Goal: Book appointment/travel/reservation

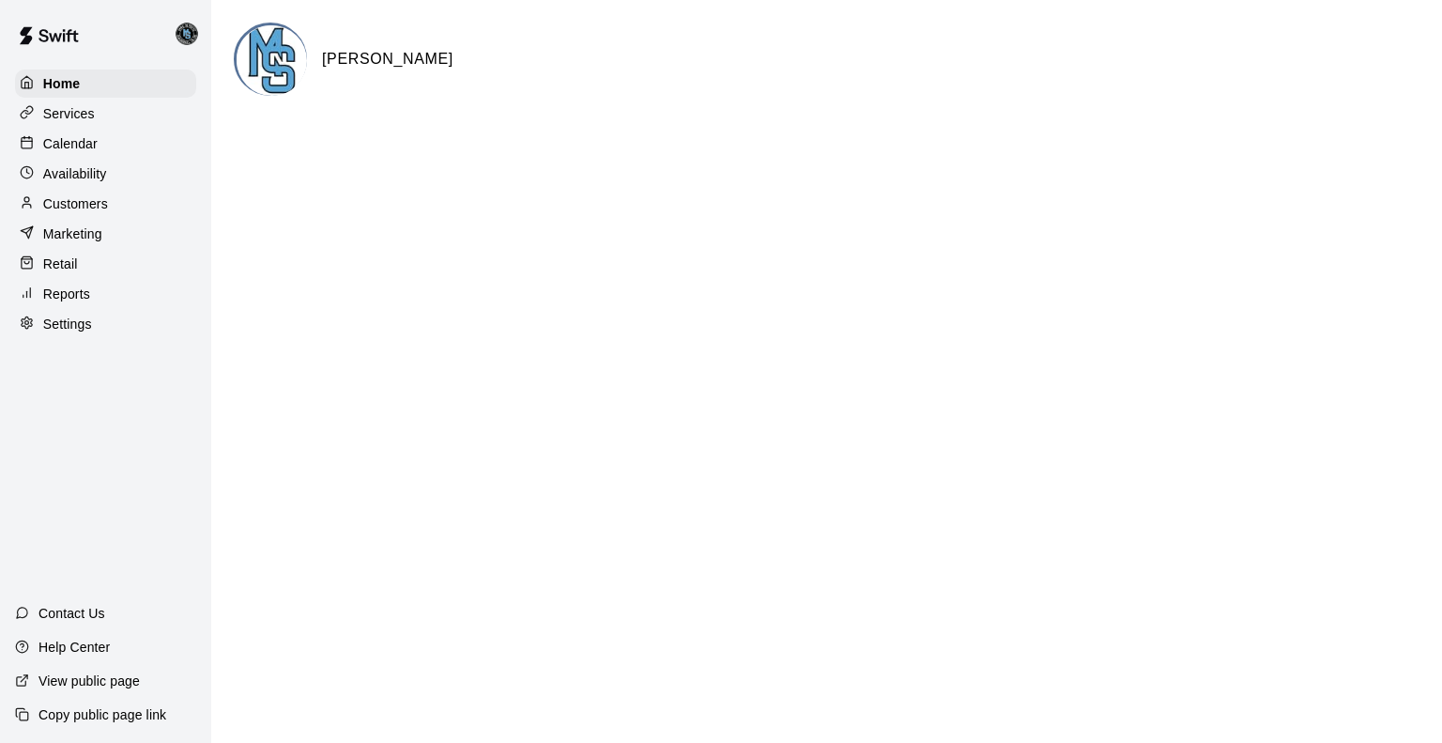
click at [83, 151] on p "Calendar" at bounding box center [70, 143] width 54 height 19
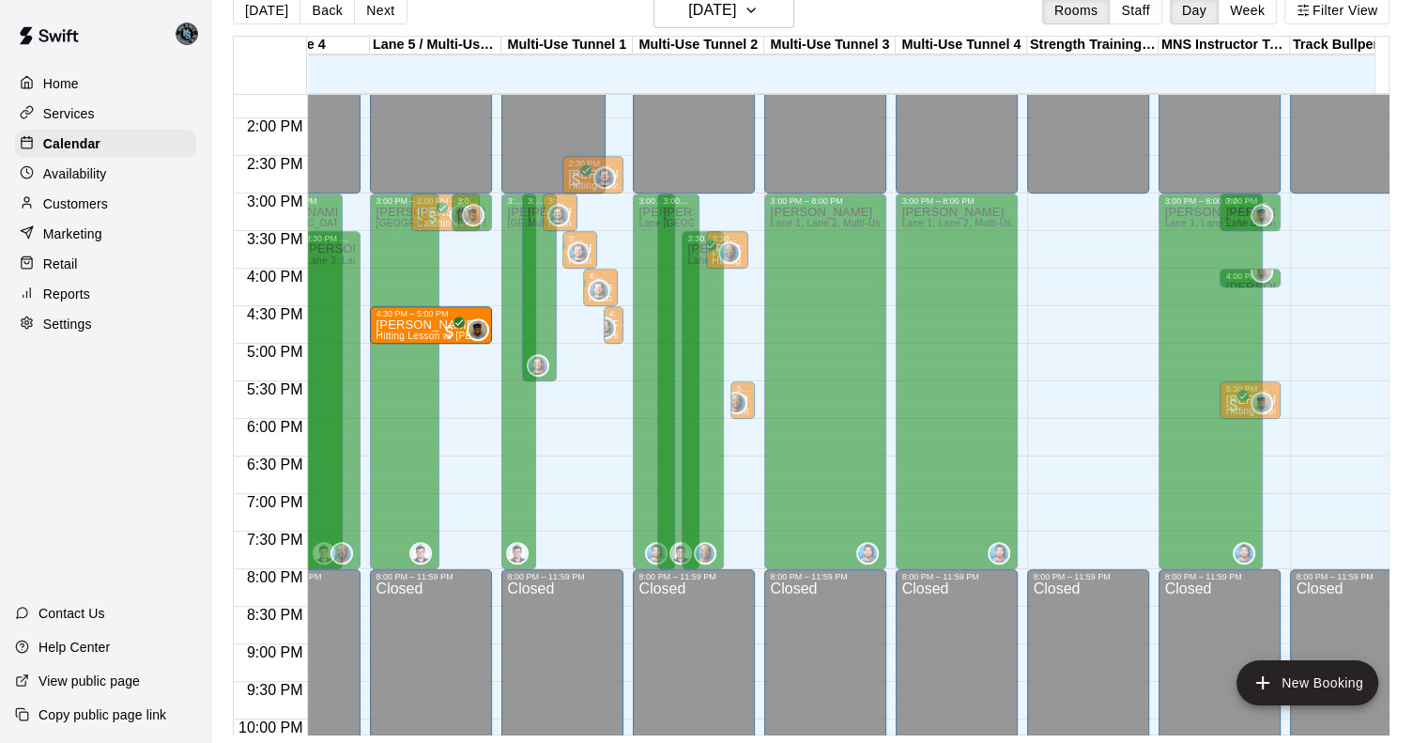
drag, startPoint x: 1228, startPoint y: 330, endPoint x: 464, endPoint y: 337, distance: 764.4
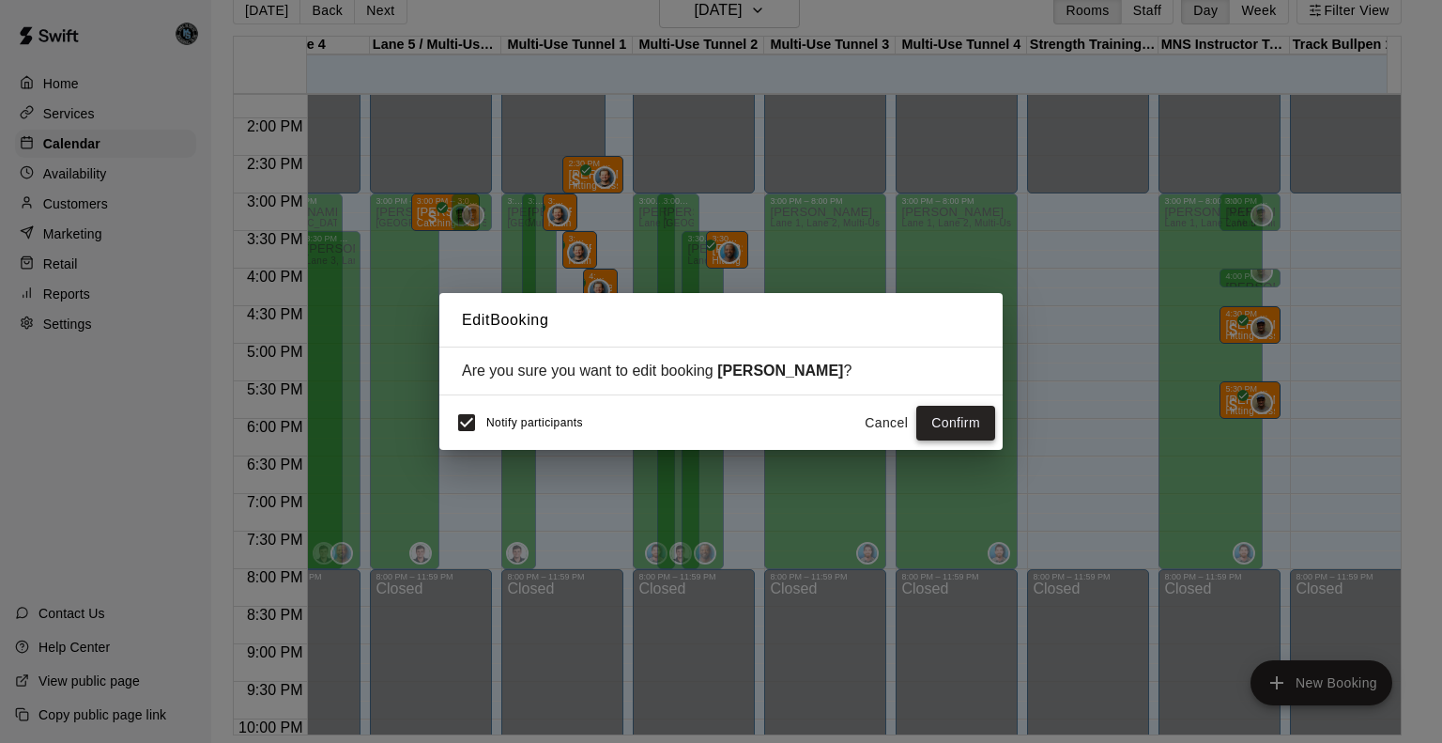
click at [965, 424] on button "Confirm" at bounding box center [955, 423] width 79 height 35
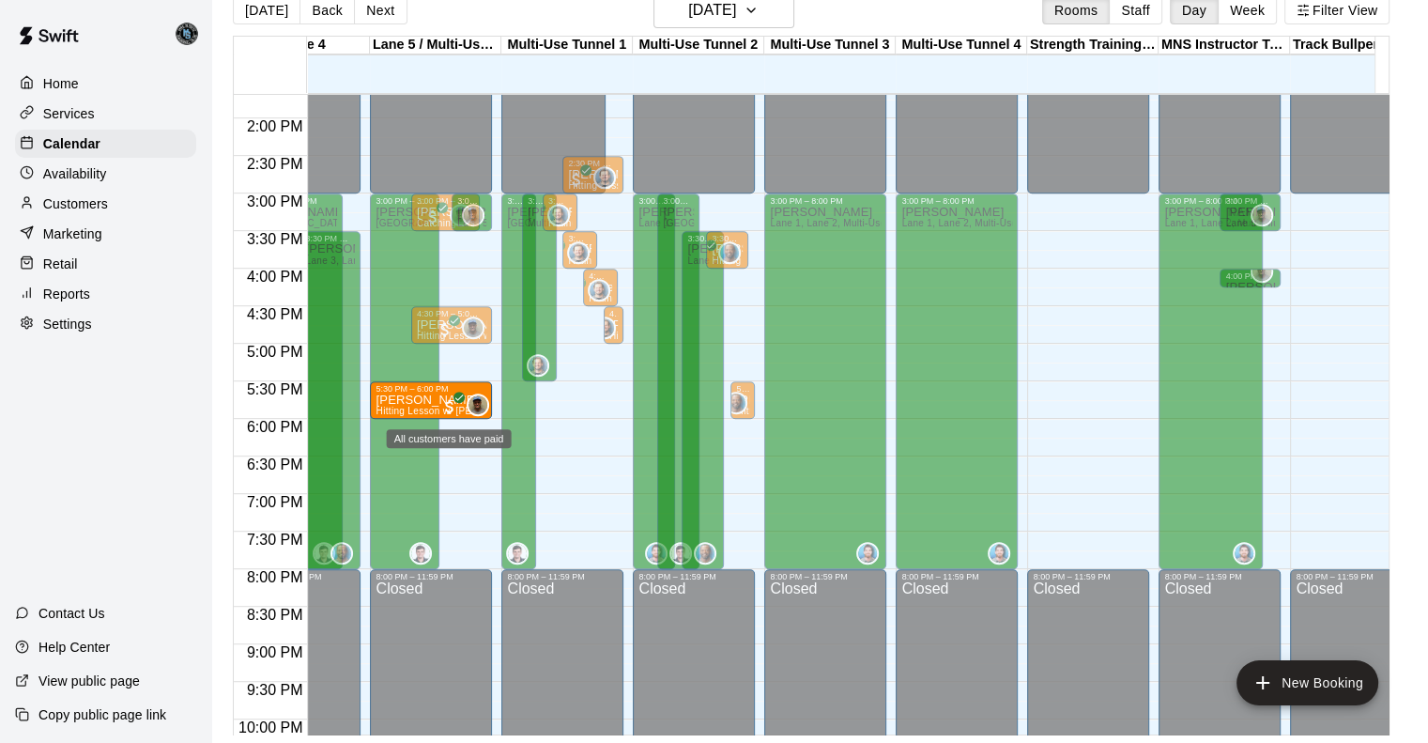
drag, startPoint x: 1242, startPoint y: 408, endPoint x: 455, endPoint y: 415, distance: 786.9
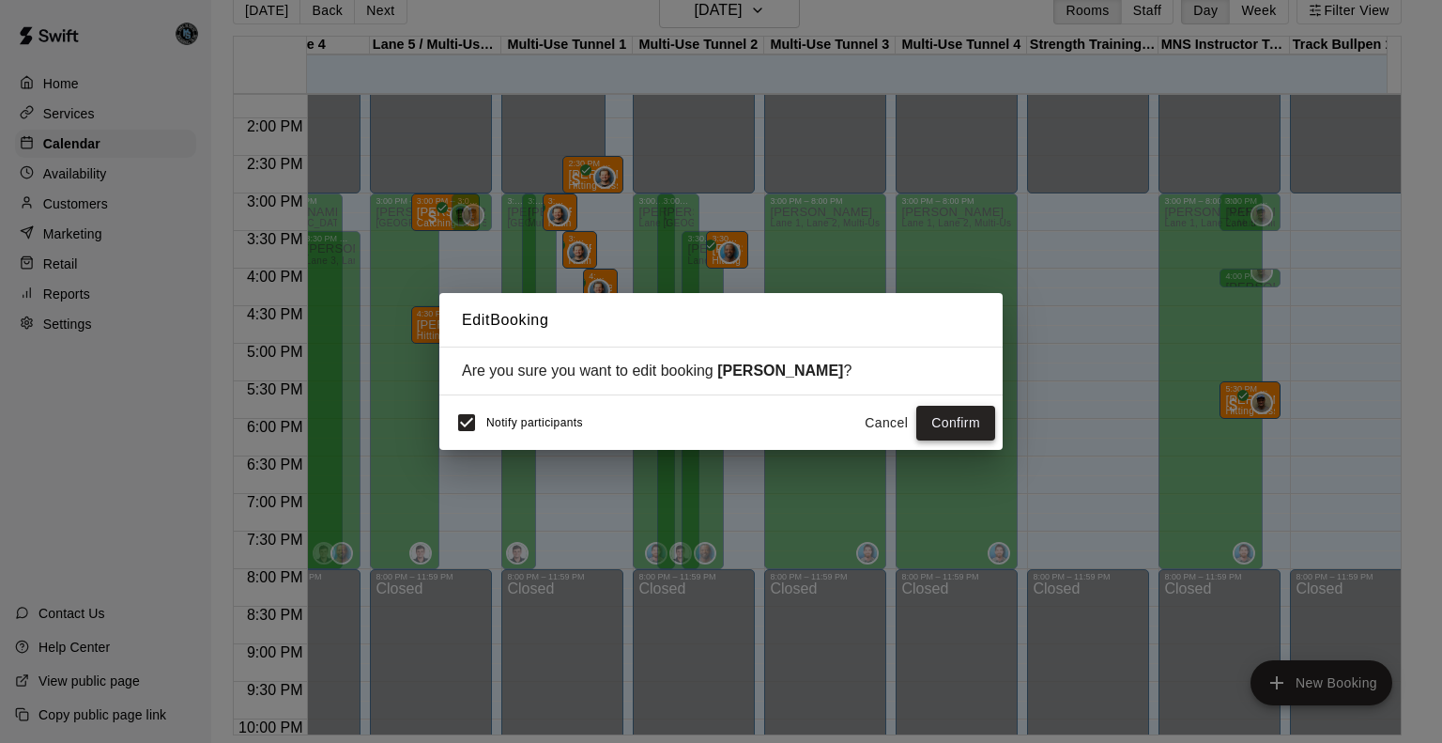
click at [950, 420] on button "Confirm" at bounding box center [955, 423] width 79 height 35
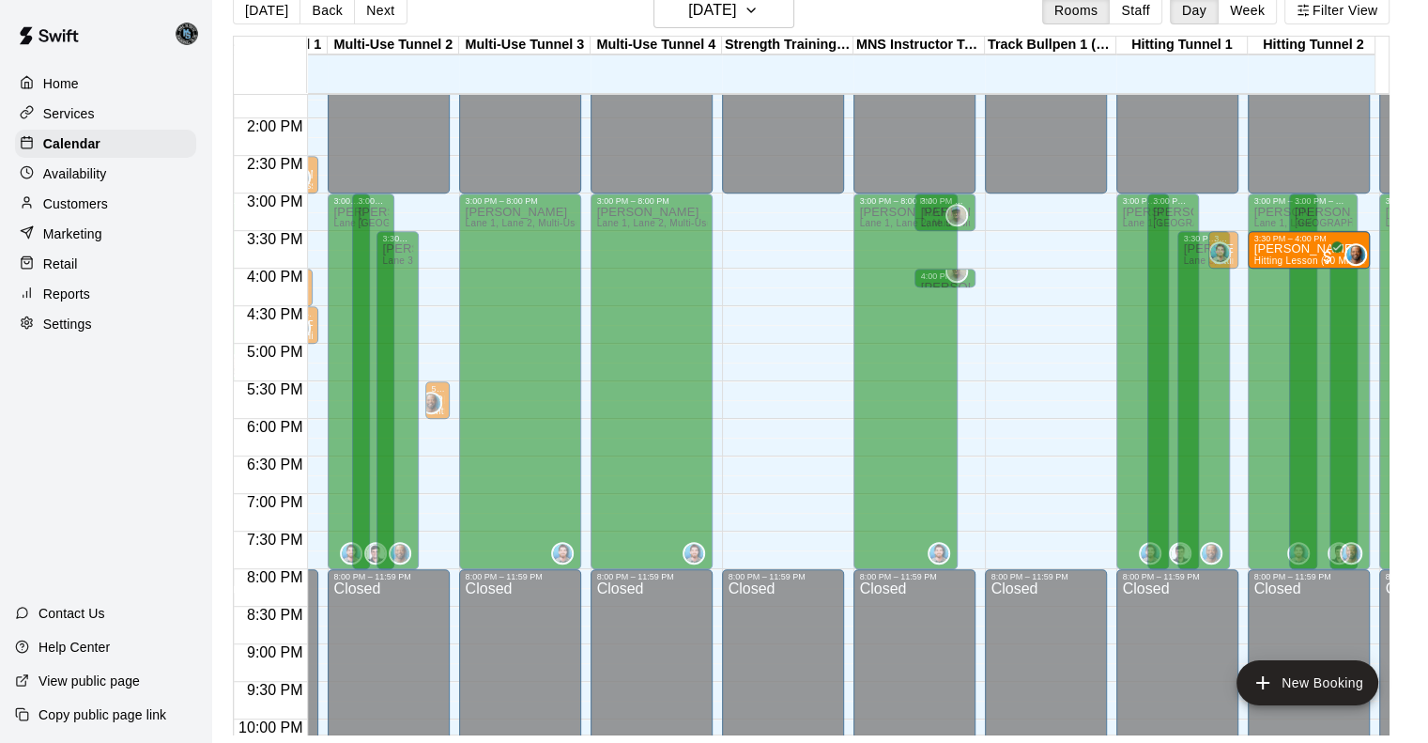
drag, startPoint x: 436, startPoint y: 240, endPoint x: 1296, endPoint y: 254, distance: 860.2
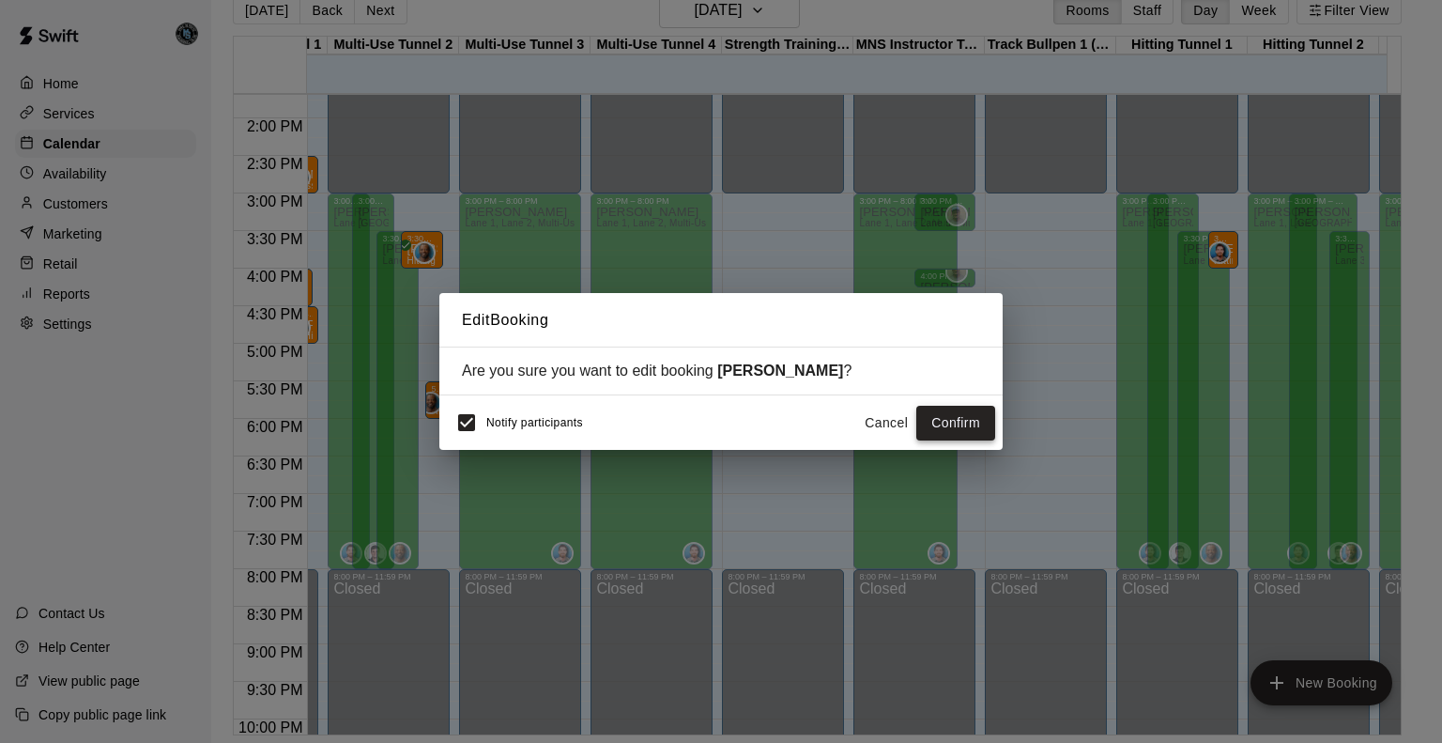
click at [965, 423] on button "Confirm" at bounding box center [955, 423] width 79 height 35
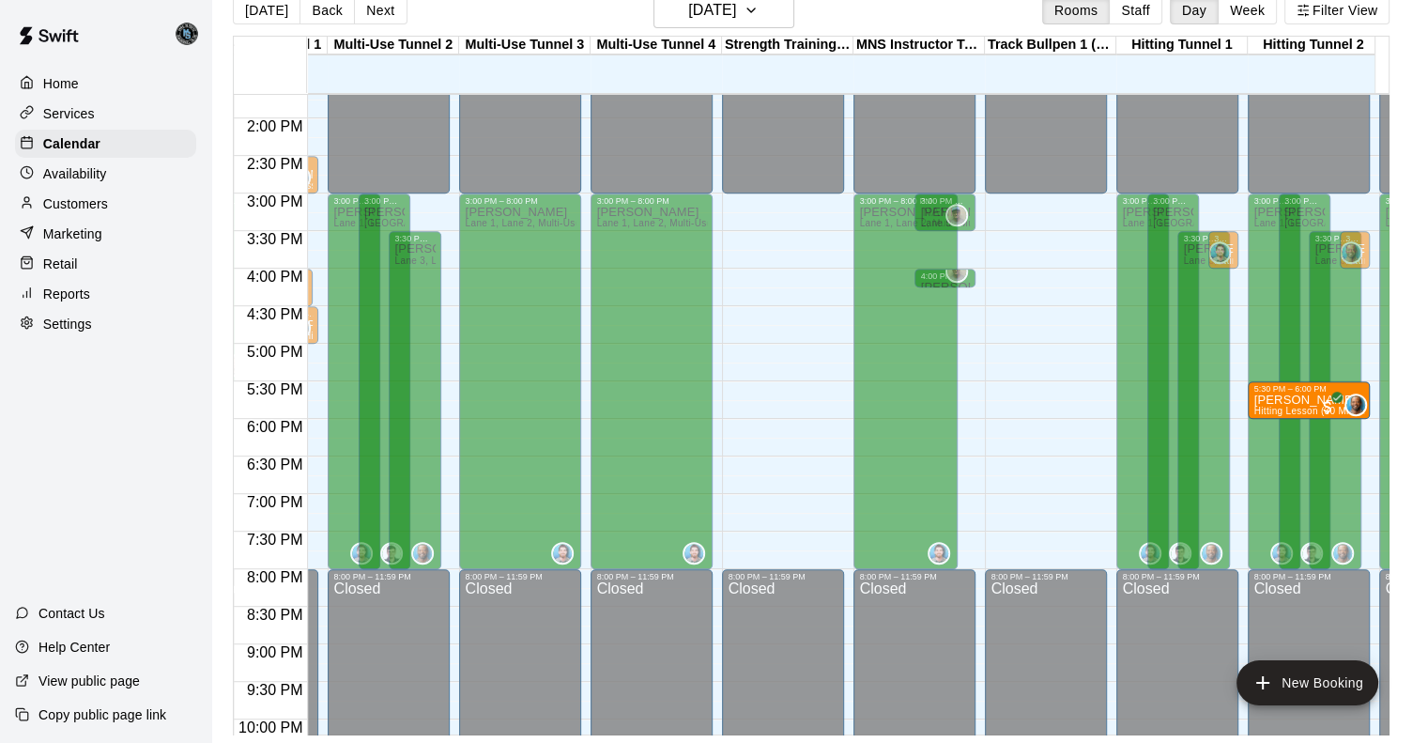
drag, startPoint x: 442, startPoint y: 390, endPoint x: 1311, endPoint y: 397, distance: 868.6
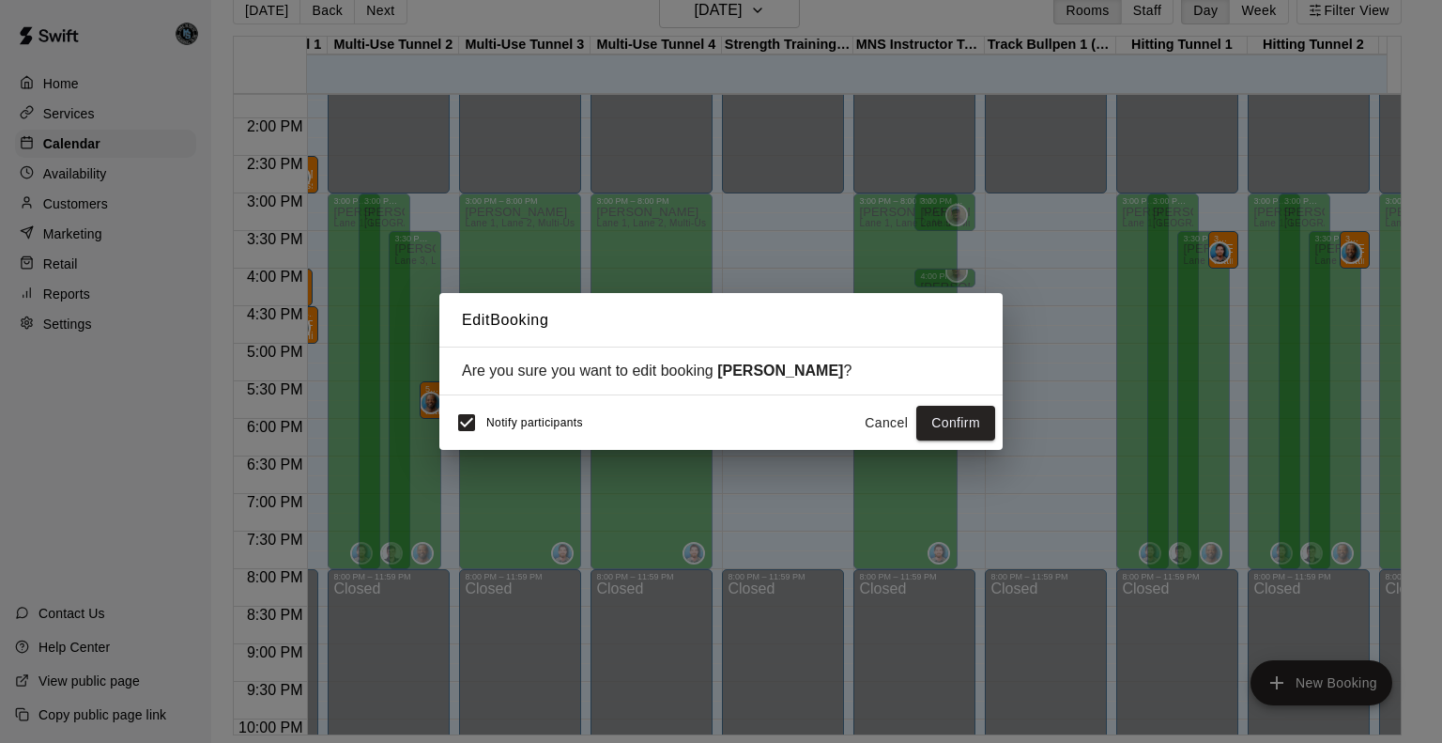
click at [962, 419] on button "Confirm" at bounding box center [955, 423] width 79 height 35
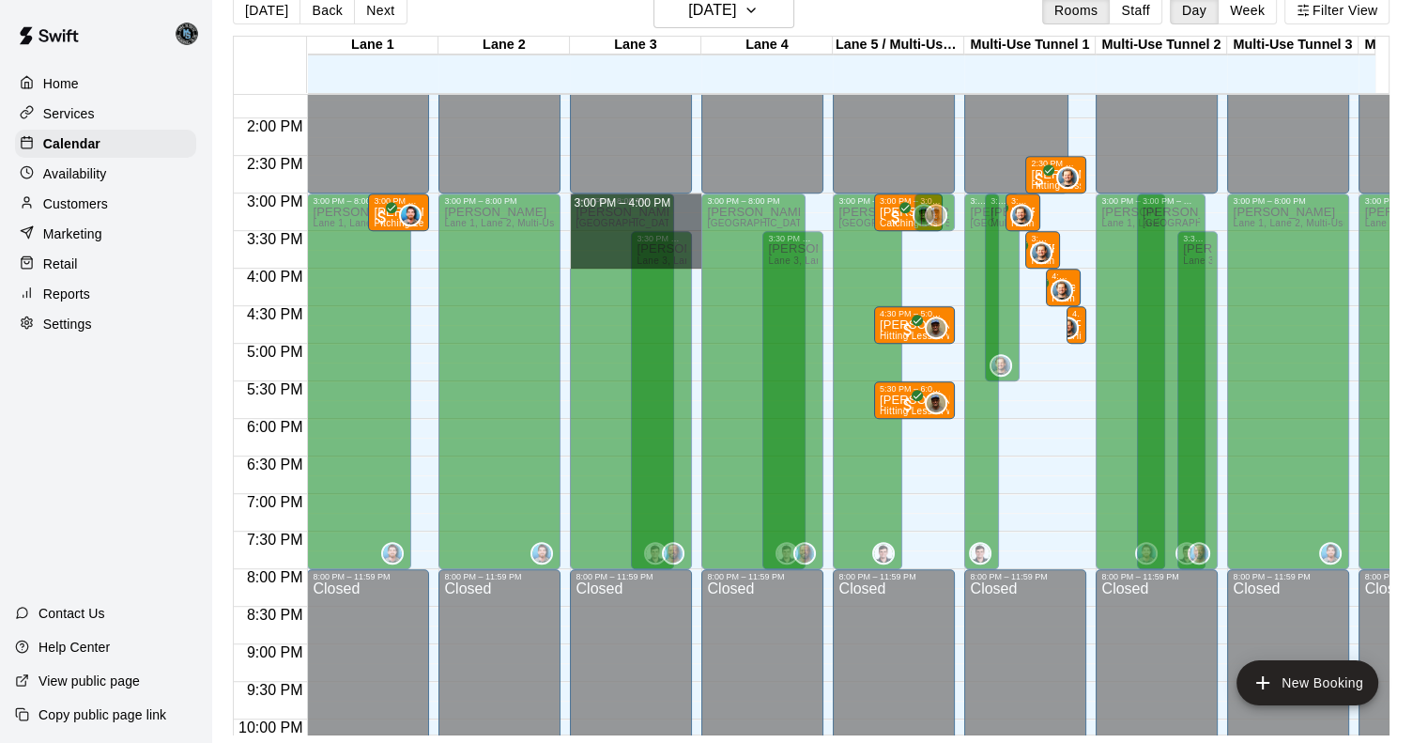
drag, startPoint x: 685, startPoint y: 194, endPoint x: 686, endPoint y: 258, distance: 63.9
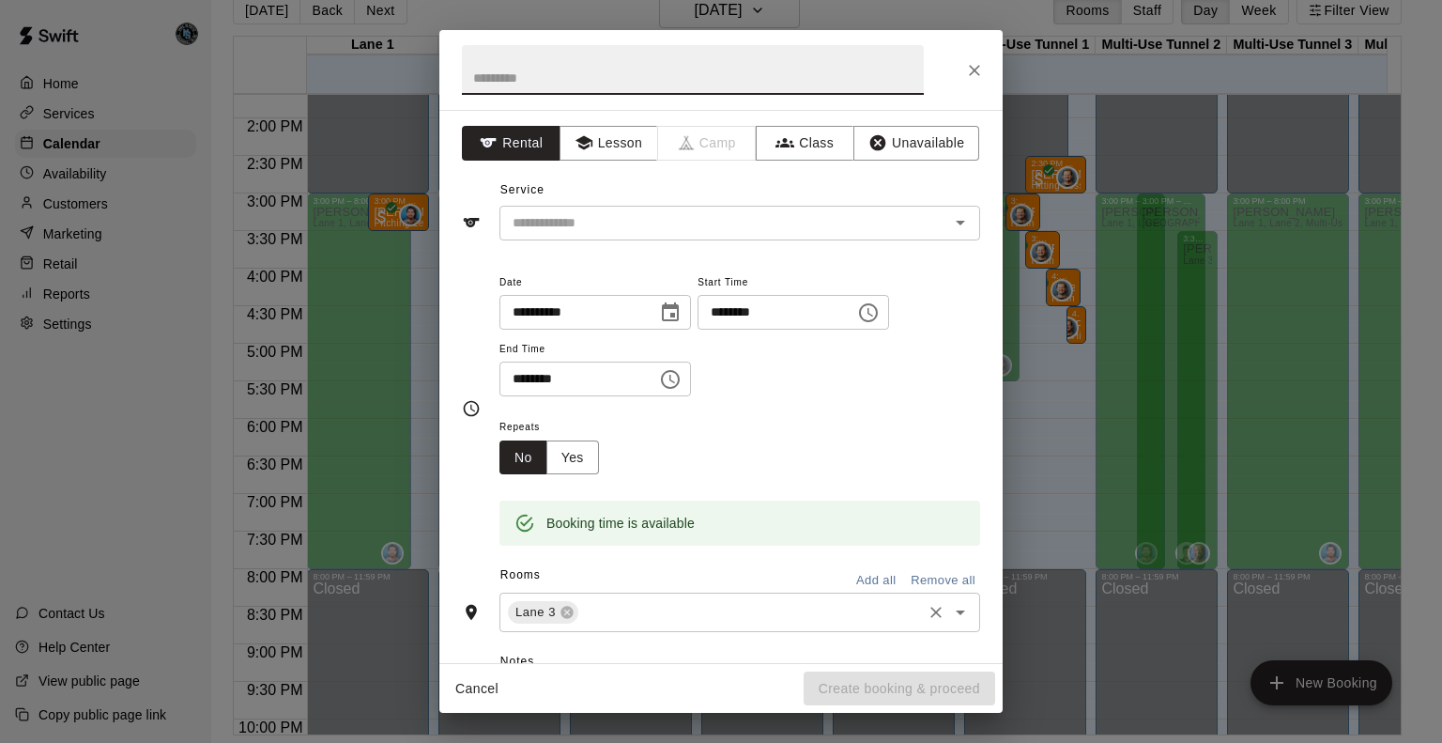
click at [608, 623] on input "text" at bounding box center [750, 612] width 338 height 23
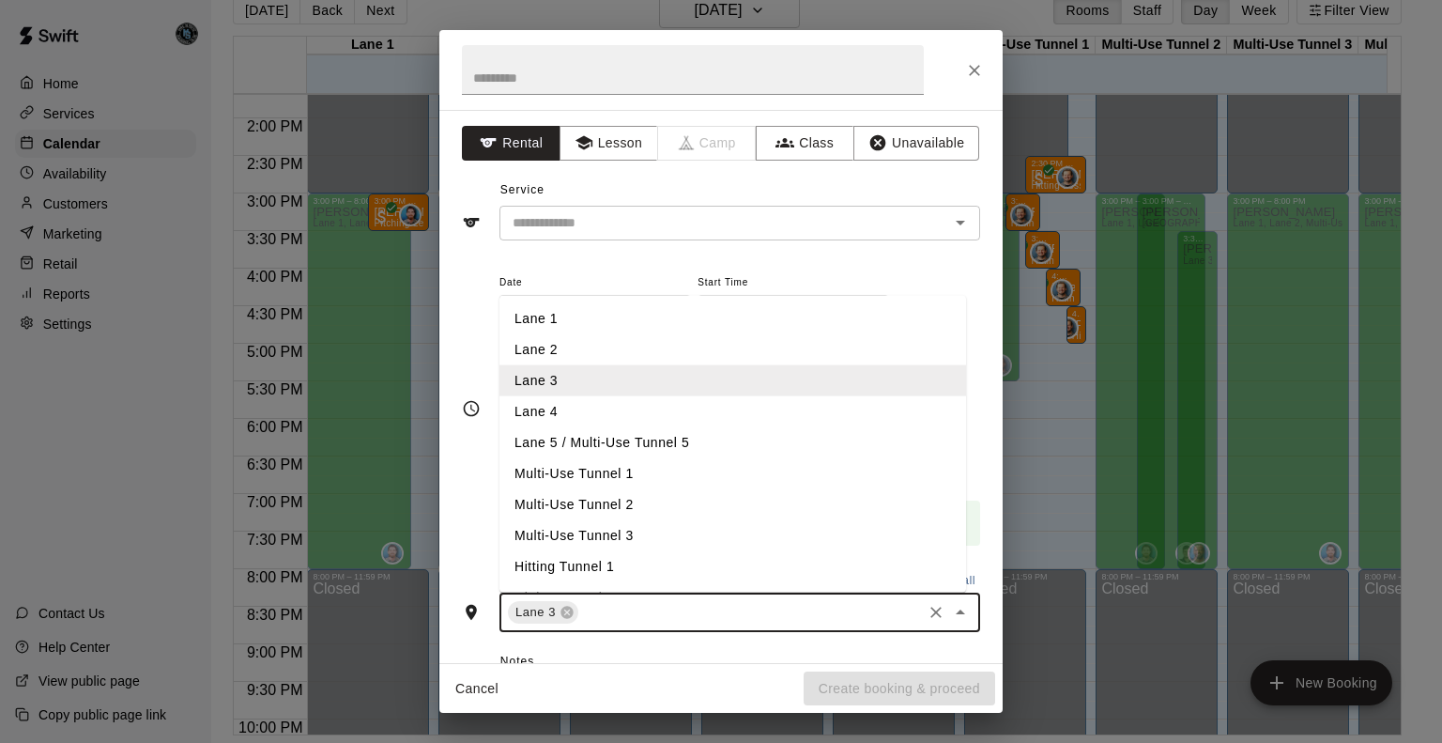
click at [587, 405] on li "Lane 4" at bounding box center [733, 411] width 467 height 31
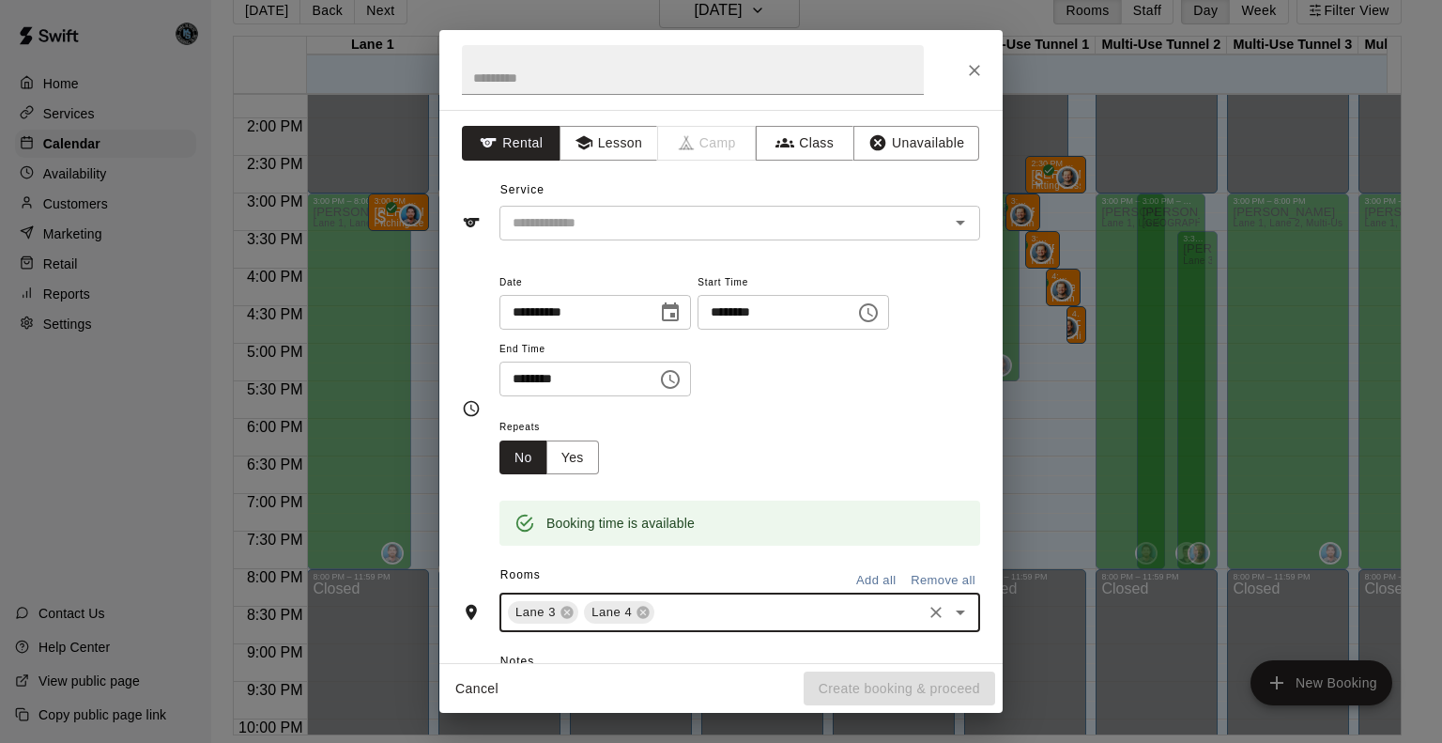
click at [715, 606] on input "text" at bounding box center [788, 612] width 262 height 23
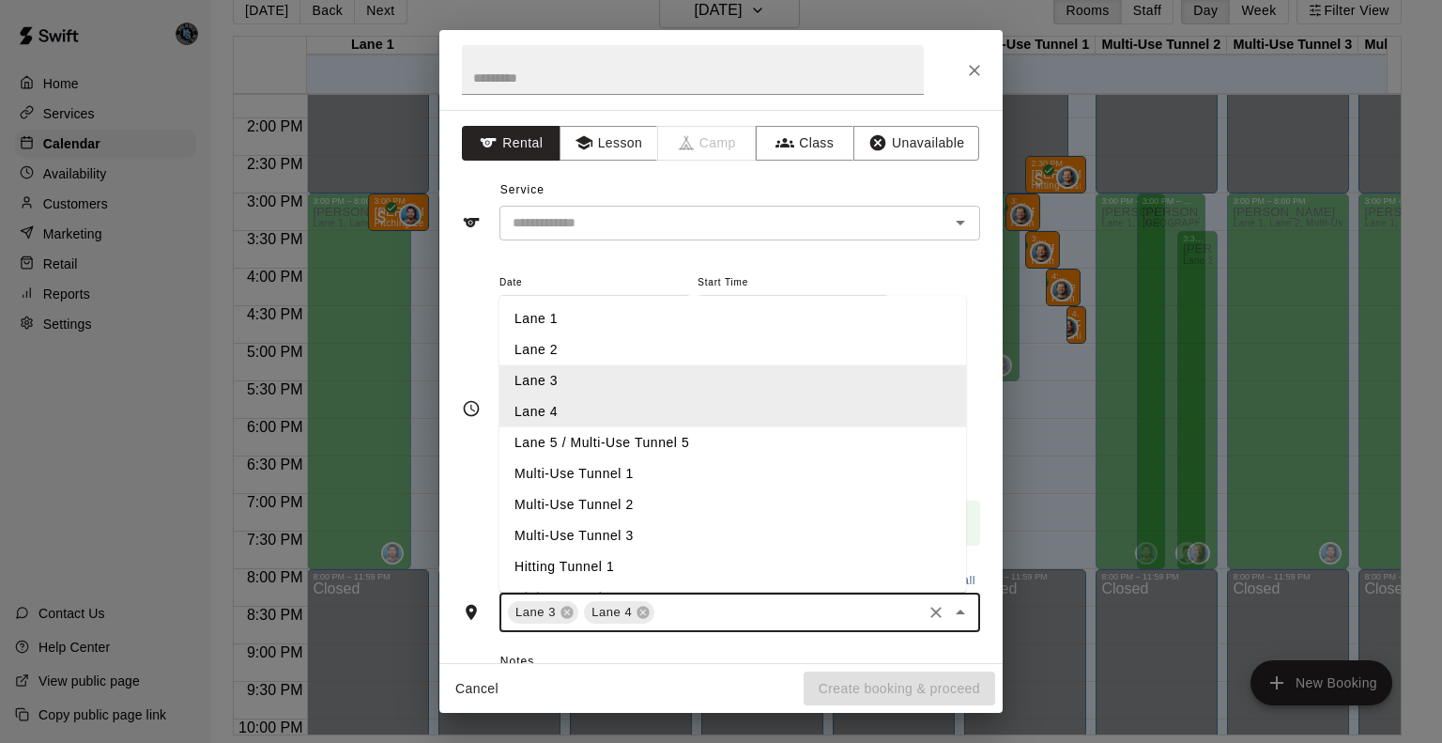
click at [661, 496] on li "Multi-Use Tunnel 2" at bounding box center [733, 504] width 467 height 31
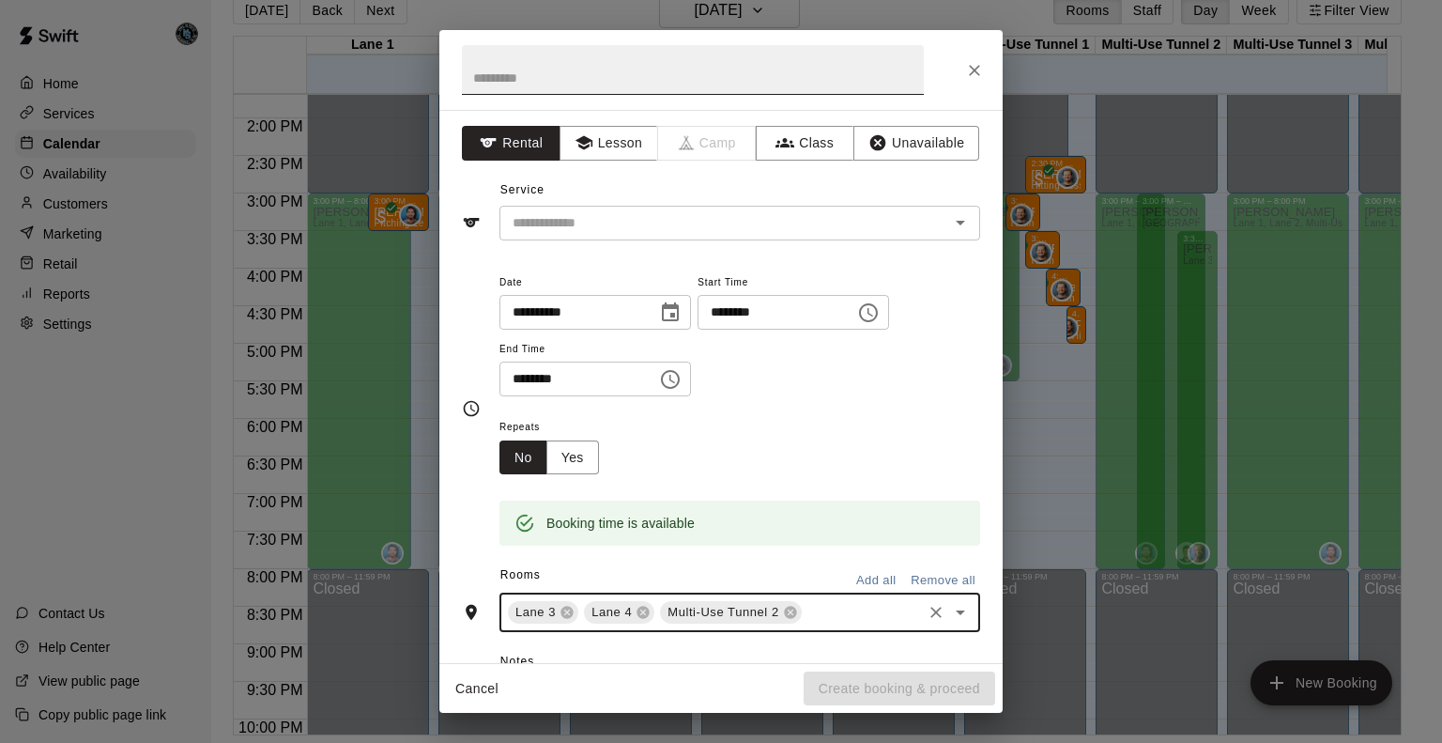
click at [582, 84] on input "text" at bounding box center [693, 70] width 462 height 50
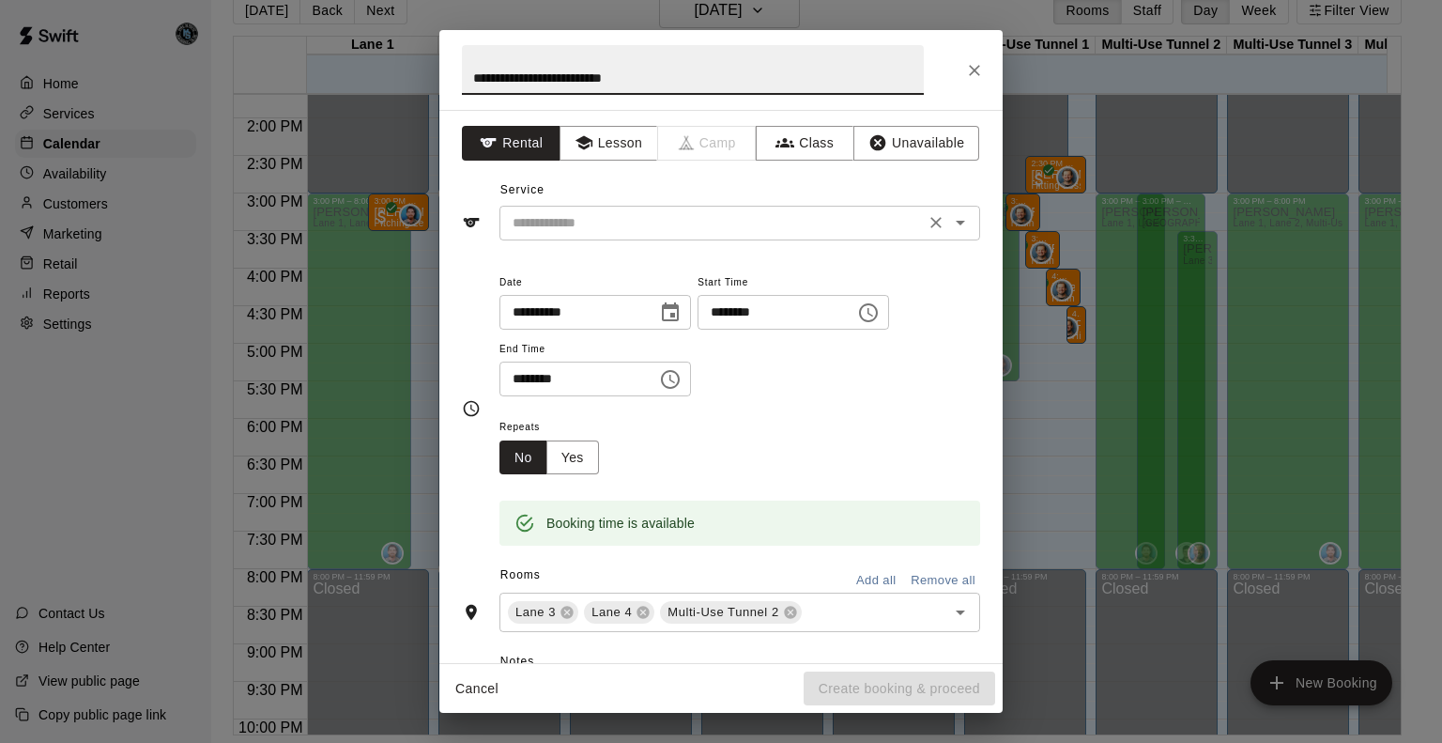
type input "**********"
click at [638, 214] on input "text" at bounding box center [712, 222] width 414 height 23
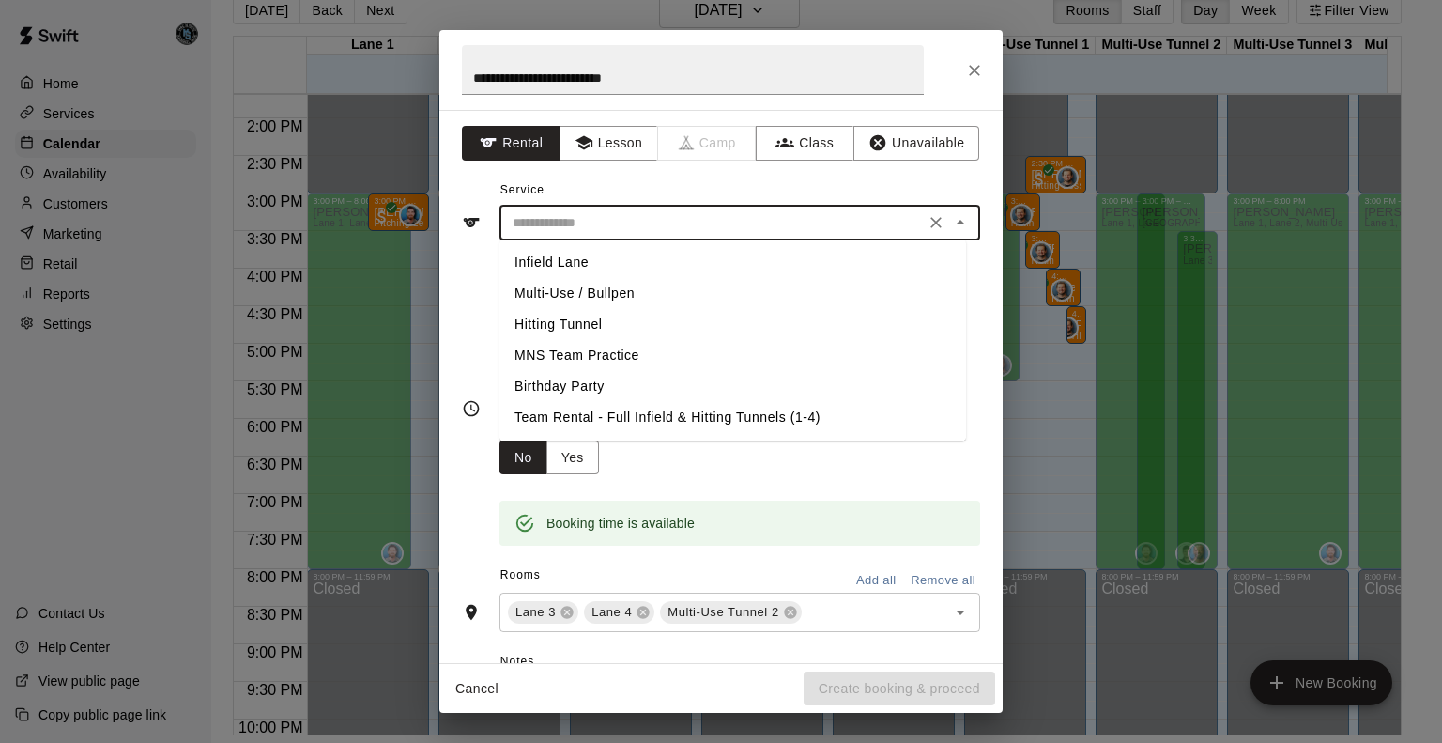
click at [620, 354] on li "MNS Team Practice" at bounding box center [733, 355] width 467 height 31
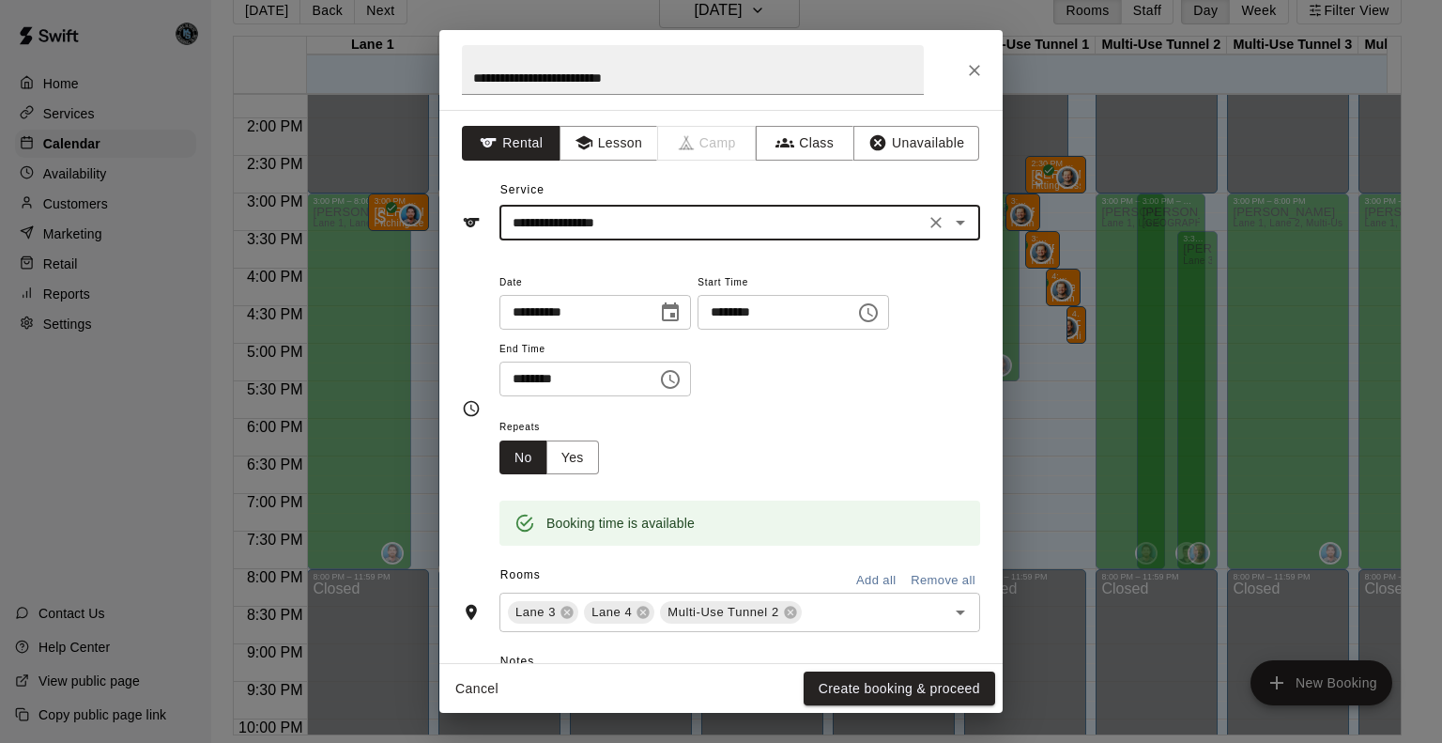
type input "**********"
drag, startPoint x: 925, startPoint y: 691, endPoint x: 927, endPoint y: 666, distance: 25.4
click at [925, 692] on button "Create booking & proceed" at bounding box center [900, 688] width 192 height 35
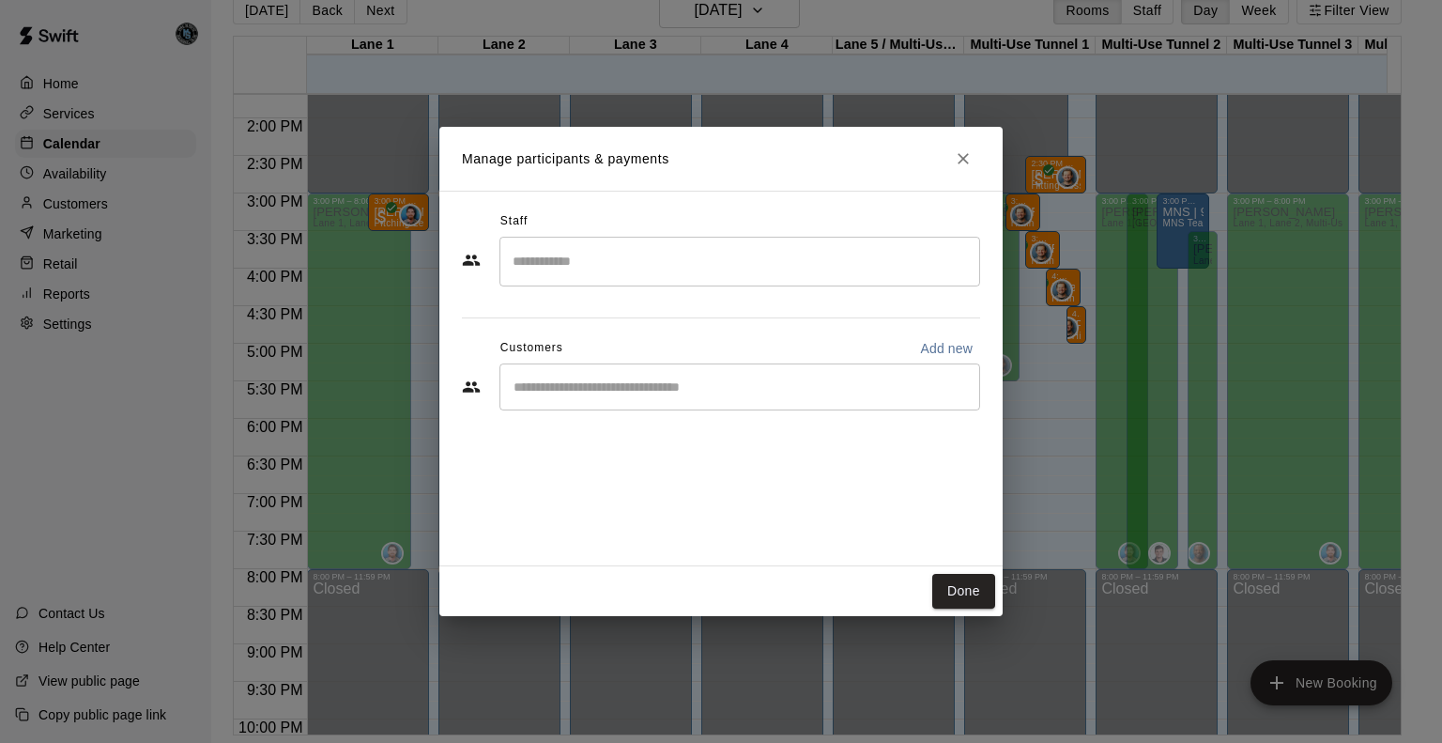
click at [600, 379] on input "Start typing to search customers..." at bounding box center [740, 386] width 464 height 19
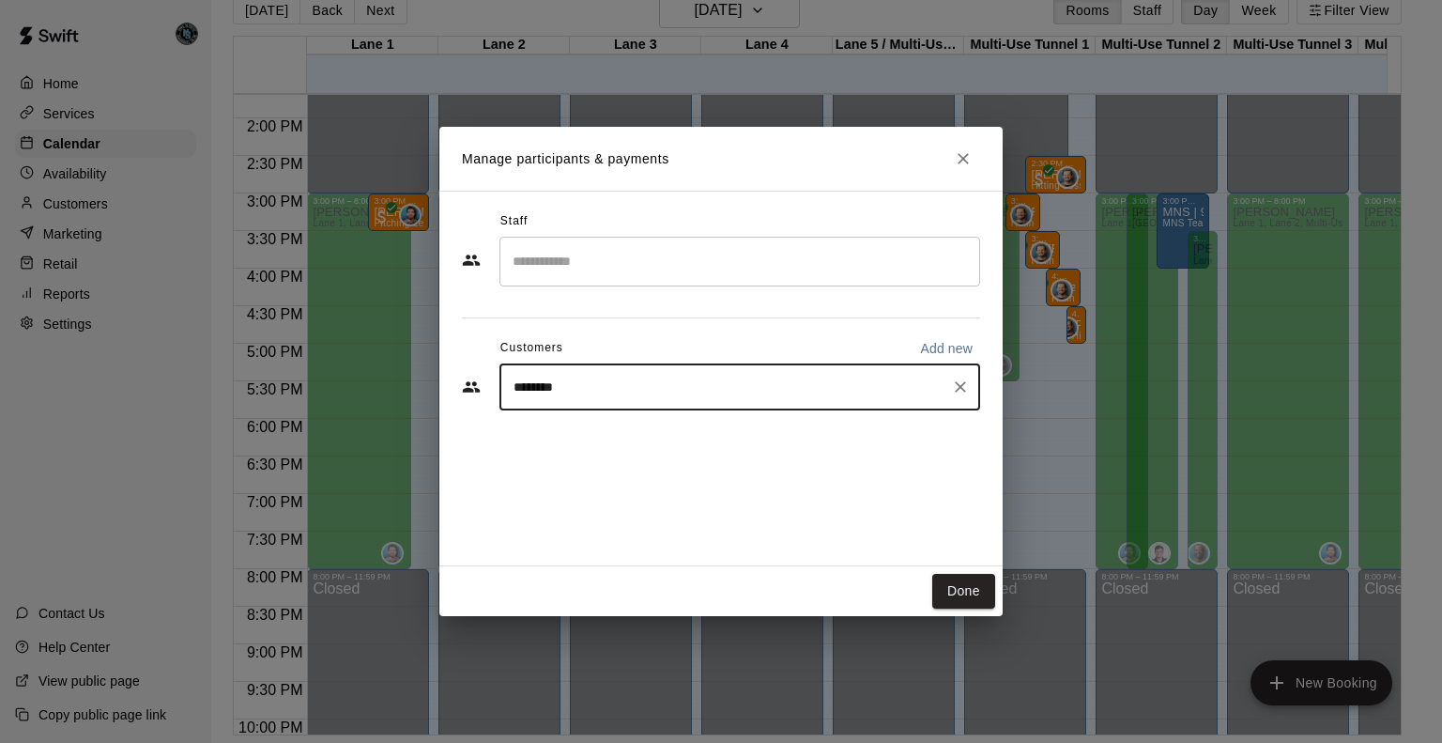
type input "*********"
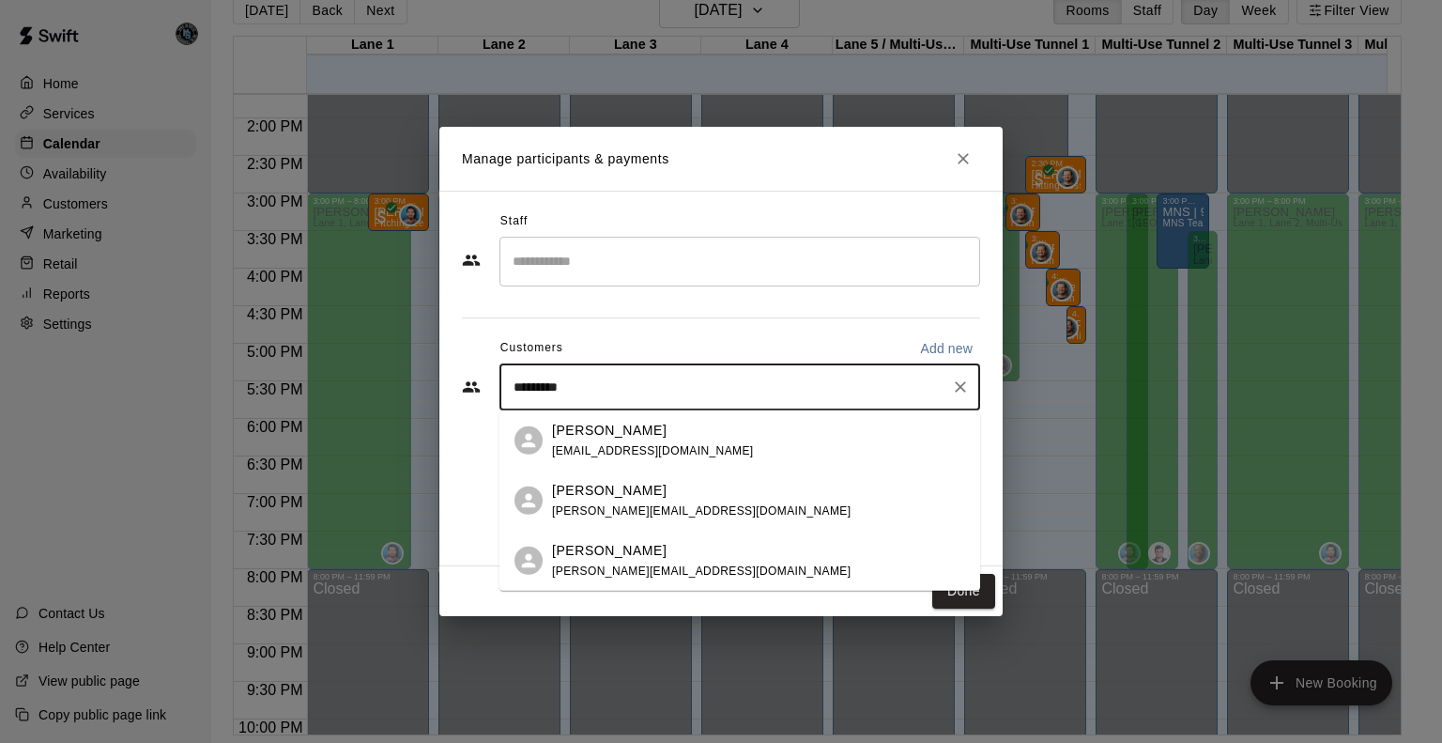
click at [631, 490] on p "[PERSON_NAME]" at bounding box center [609, 490] width 115 height 20
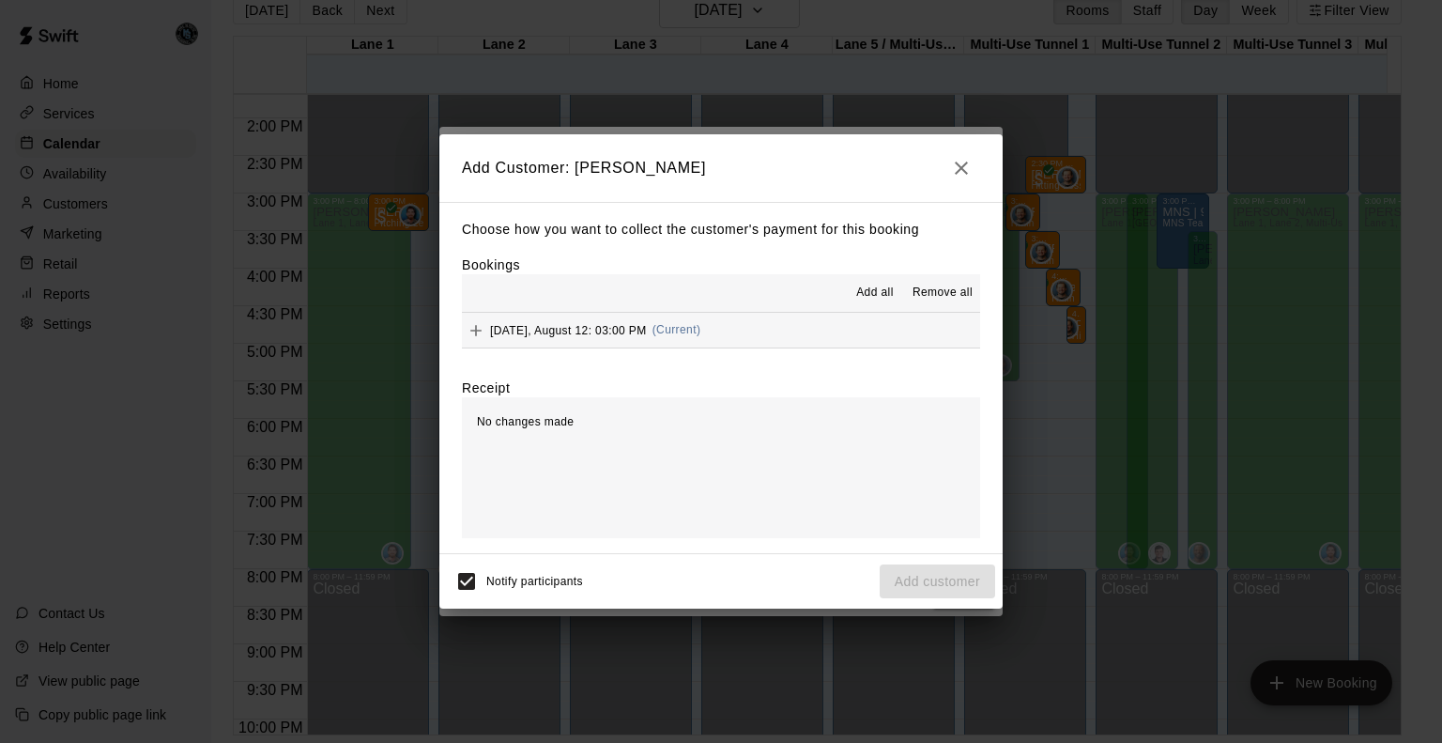
drag, startPoint x: 874, startPoint y: 295, endPoint x: 885, endPoint y: 321, distance: 28.2
click at [875, 295] on span "Add all" at bounding box center [875, 293] width 38 height 19
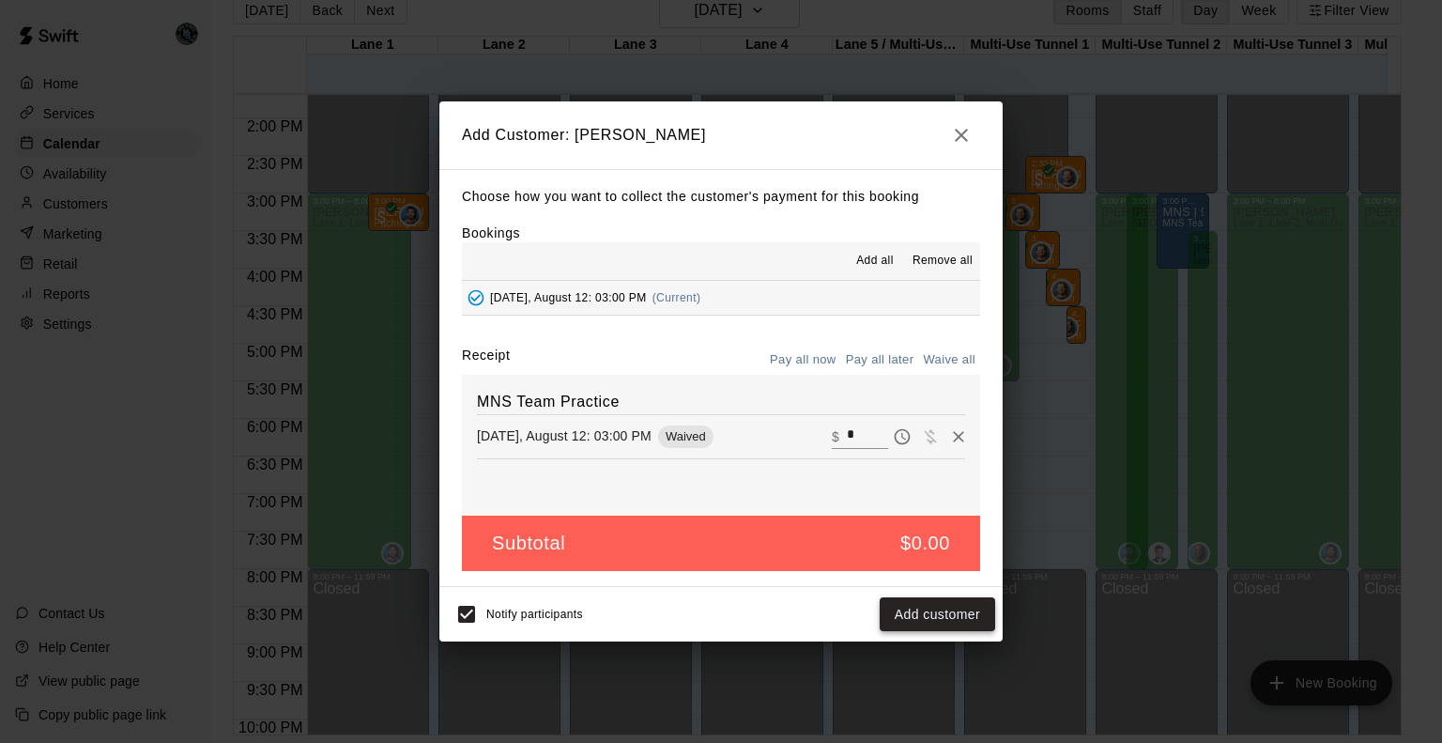
click at [956, 612] on button "Add customer" at bounding box center [937, 614] width 115 height 35
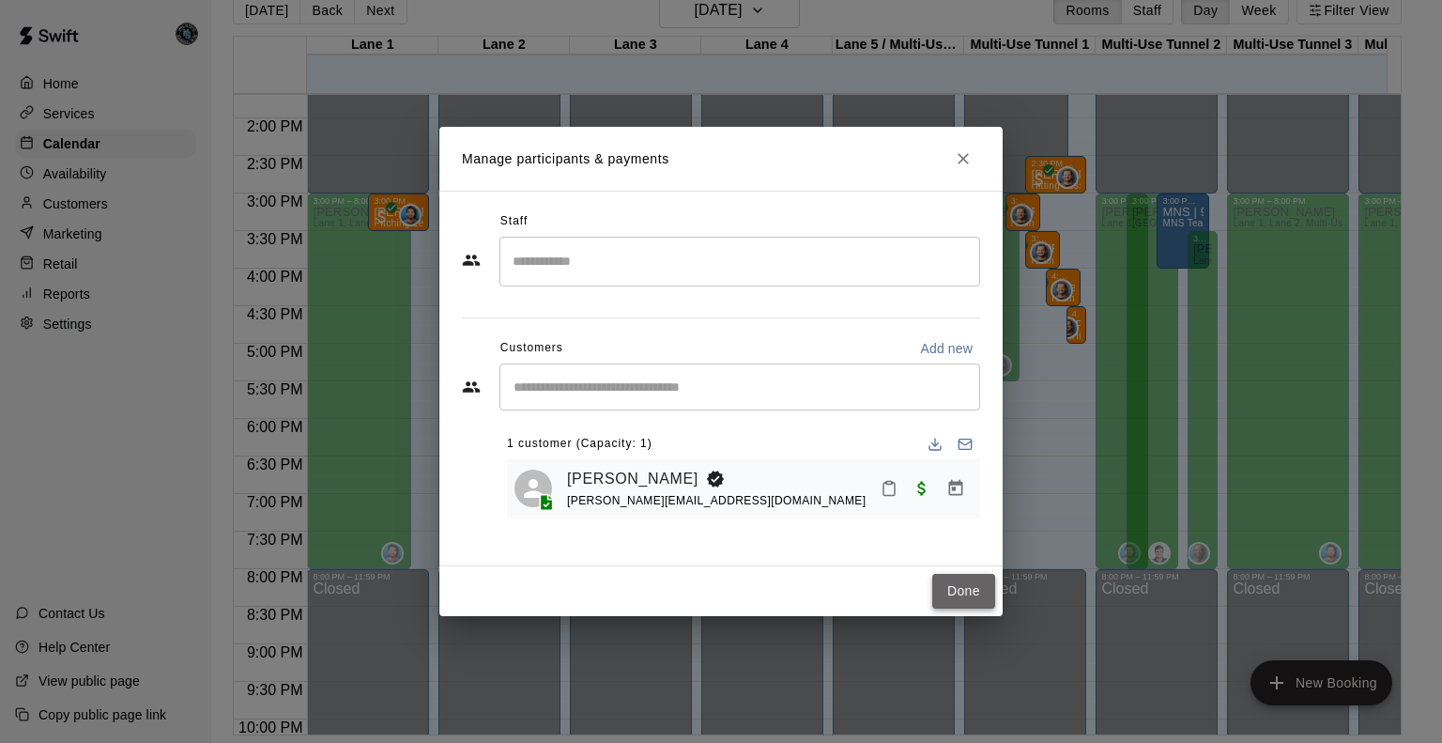
click at [968, 593] on button "Done" at bounding box center [963, 591] width 63 height 35
